Goal: Transaction & Acquisition: Purchase product/service

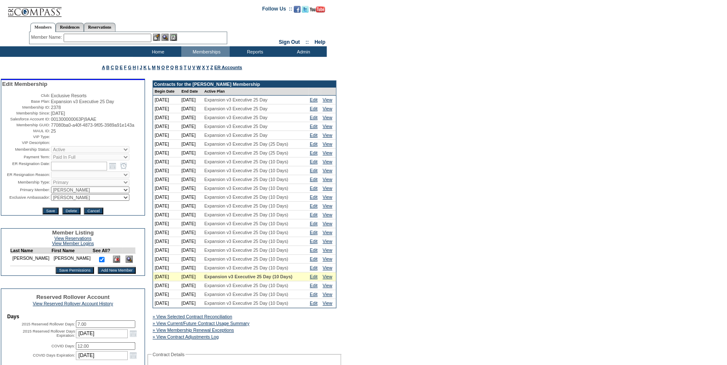
drag, startPoint x: 83, startPoint y: 133, endPoint x: 47, endPoint y: 129, distance: 36.0
click at [47, 128] on tr "Membership GUID: 77080ba0-a40f-4873-9f05-3989a91e143a" at bounding box center [73, 125] width 142 height 5
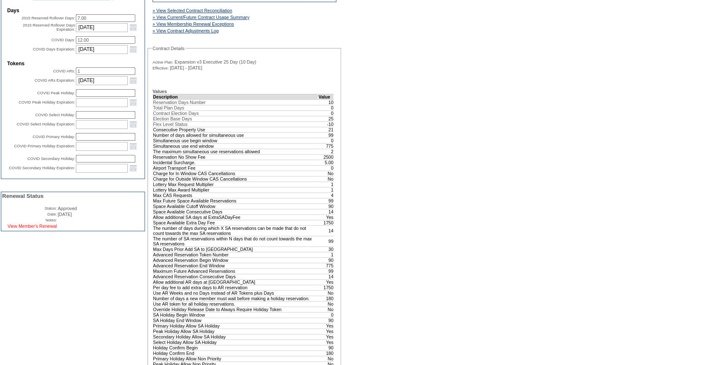
click at [39, 229] on link "View Member's Renewal" at bounding box center [32, 226] width 49 height 5
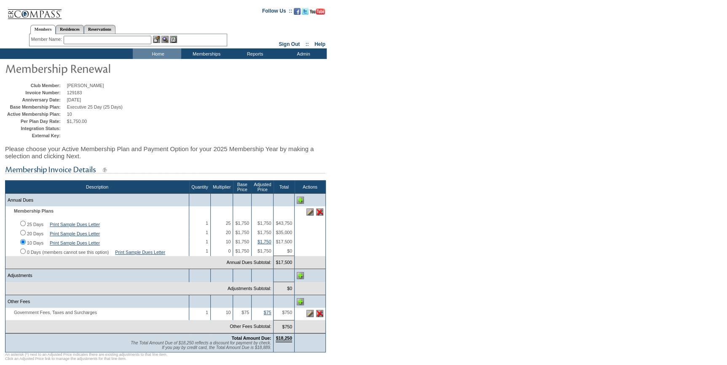
scroll to position [182, 0]
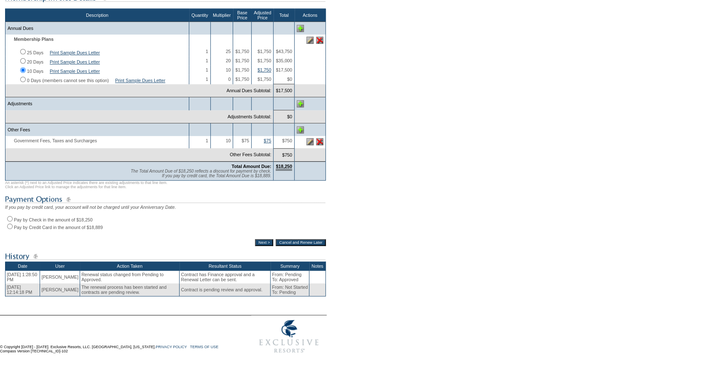
click at [8, 216] on input "Pay by Check in the amount of $18,250" at bounding box center [9, 218] width 5 height 5
radio input "true"
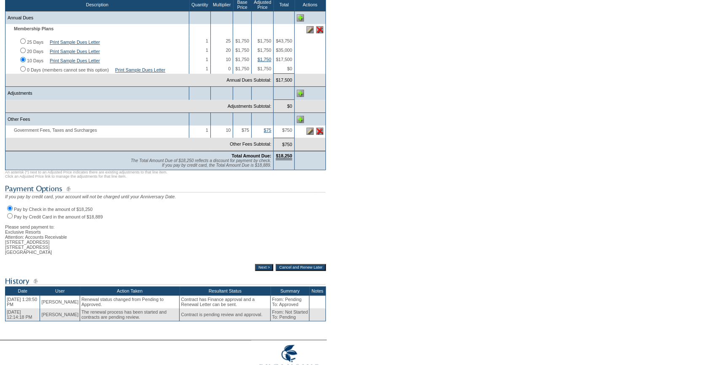
click at [255, 271] on input "Next >" at bounding box center [264, 267] width 18 height 7
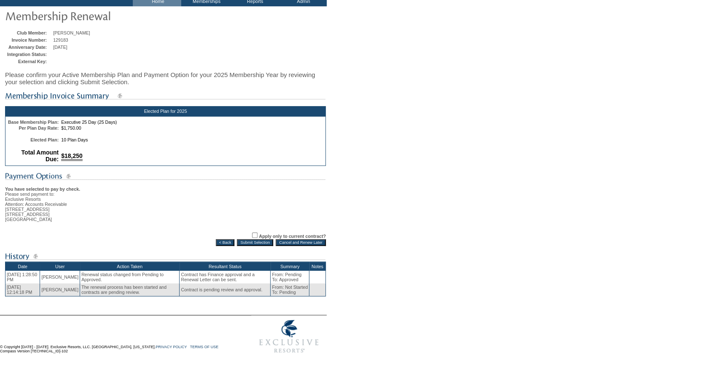
scroll to position [60, 0]
click at [257, 241] on input "Submit Selection" at bounding box center [255, 242] width 36 height 7
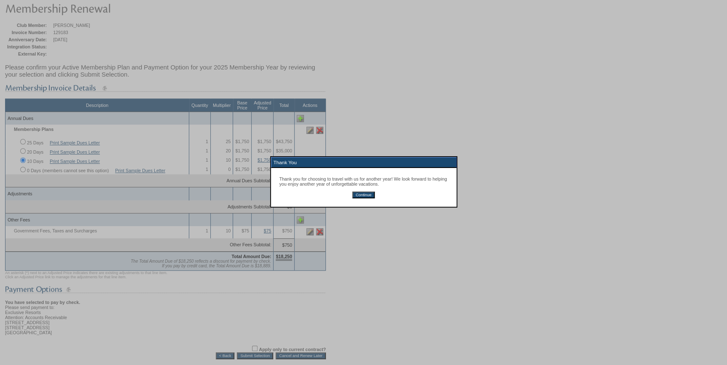
click at [356, 196] on input "Continue" at bounding box center [363, 195] width 22 height 7
